Goal: Task Accomplishment & Management: Manage account settings

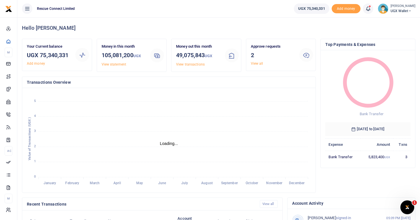
scroll to position [0, 0]
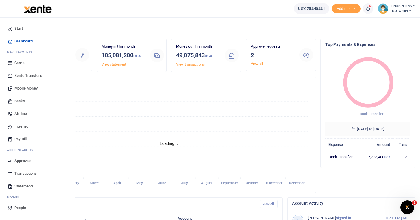
click at [21, 159] on span "Approvals" at bounding box center [22, 161] width 17 height 6
click at [24, 161] on span "Approvals" at bounding box center [22, 161] width 17 height 6
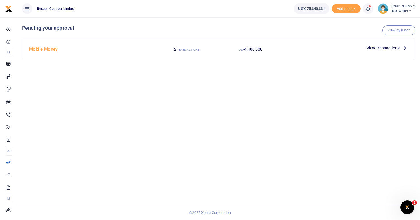
click at [38, 49] on h4 "Mobile Money" at bounding box center [90, 49] width 123 height 6
click at [391, 46] on span "View transactions" at bounding box center [383, 48] width 33 height 6
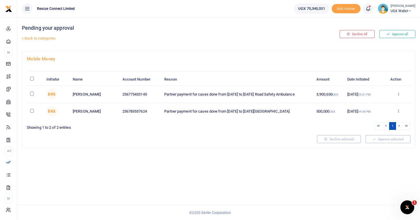
click at [30, 80] on input "\a \a : activate to sort column descending" at bounding box center [32, 79] width 4 height 4
checkbox input "true"
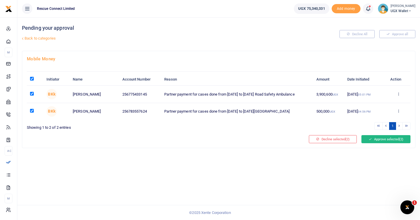
click at [383, 139] on button "Approve selected (2)" at bounding box center [386, 139] width 49 height 8
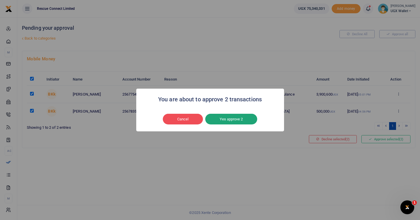
click at [231, 119] on button "Yes approve 2" at bounding box center [231, 119] width 52 height 11
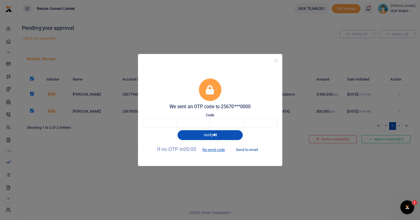
click at [252, 152] on button "Send to email" at bounding box center [247, 150] width 32 height 10
click at [164, 124] on input "text" at bounding box center [160, 123] width 34 height 10
type input "4"
type input "1"
type input "3"
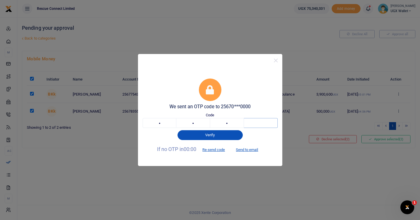
type input "0"
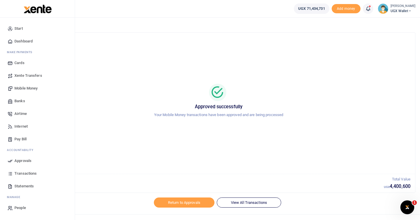
click at [19, 161] on span "Approvals" at bounding box center [22, 161] width 17 height 6
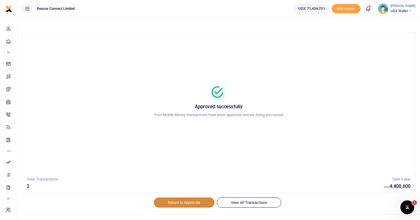
click at [174, 203] on link "Return to Approvals" at bounding box center [184, 203] width 61 height 10
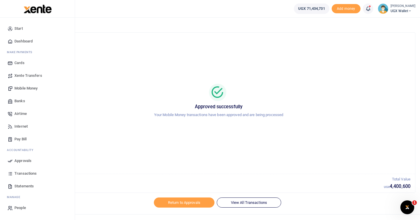
click at [24, 161] on span "Approvals" at bounding box center [22, 161] width 17 height 6
